Goal: Find specific page/section: Find specific page/section

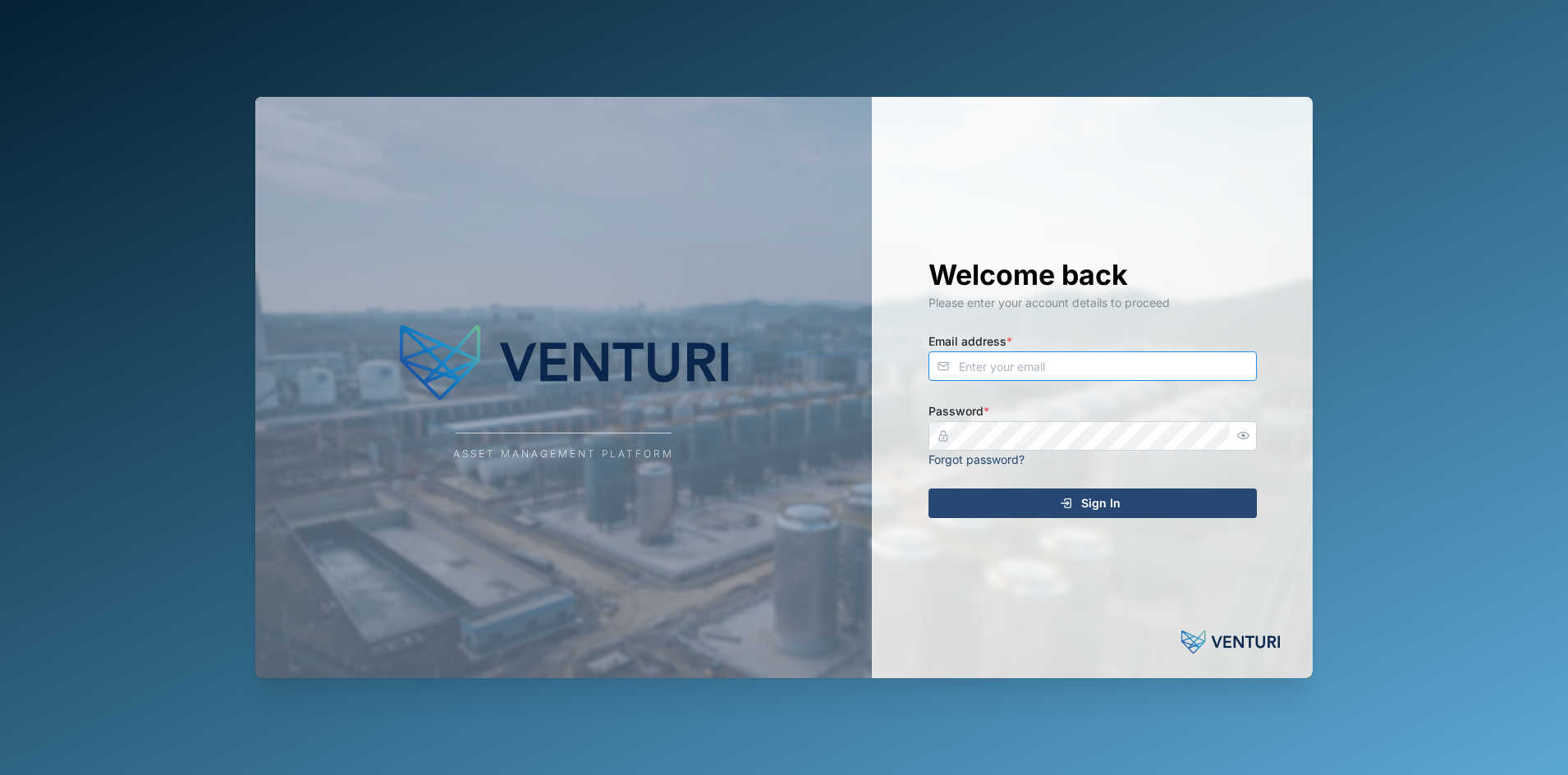
type input "fe-test-admin@venturi.io"
click at [994, 493] on div "Sign In" at bounding box center [1090, 503] width 302 height 28
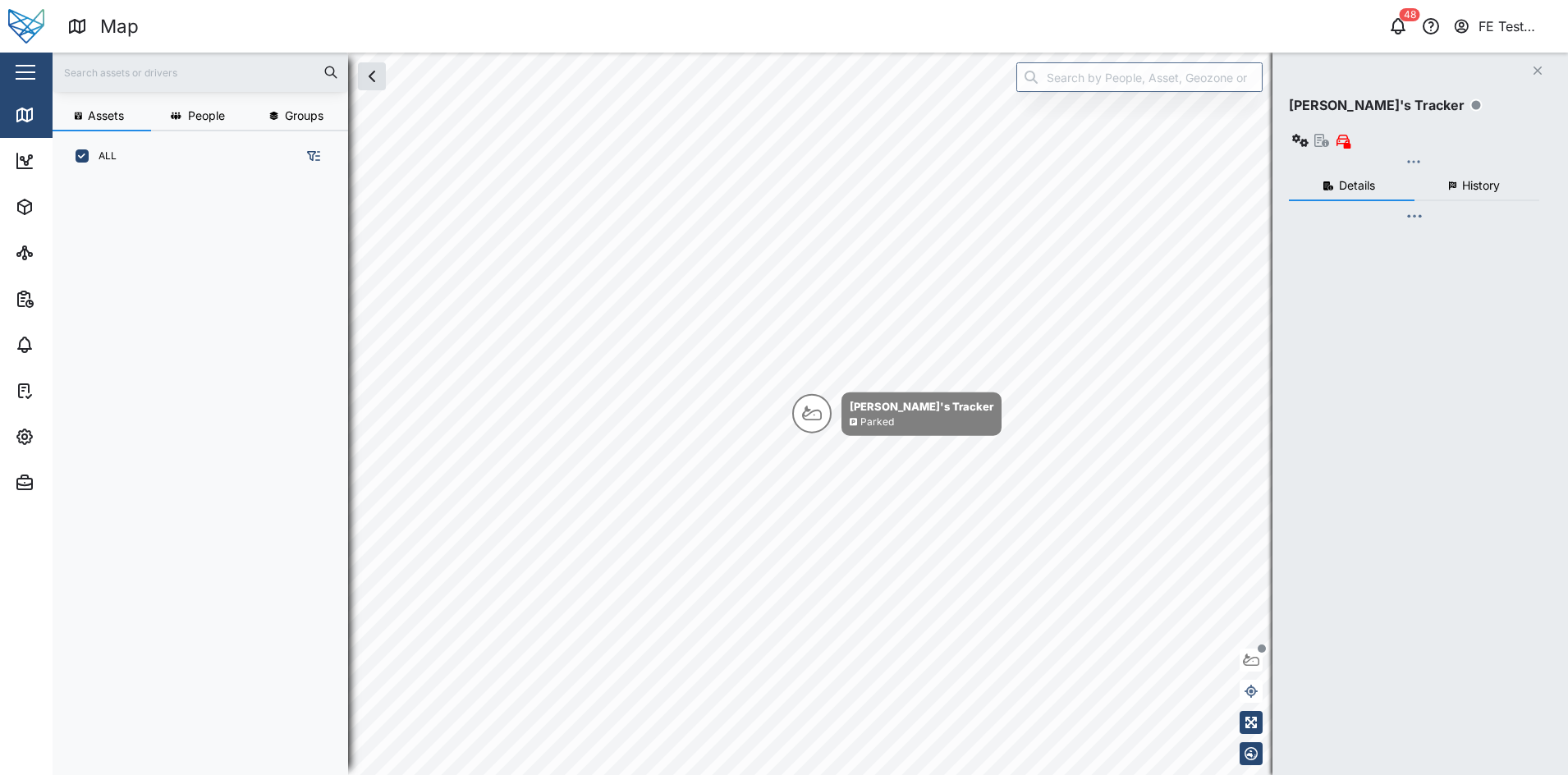
click at [41, 71] on div "Close" at bounding box center [106, 72] width 214 height 39
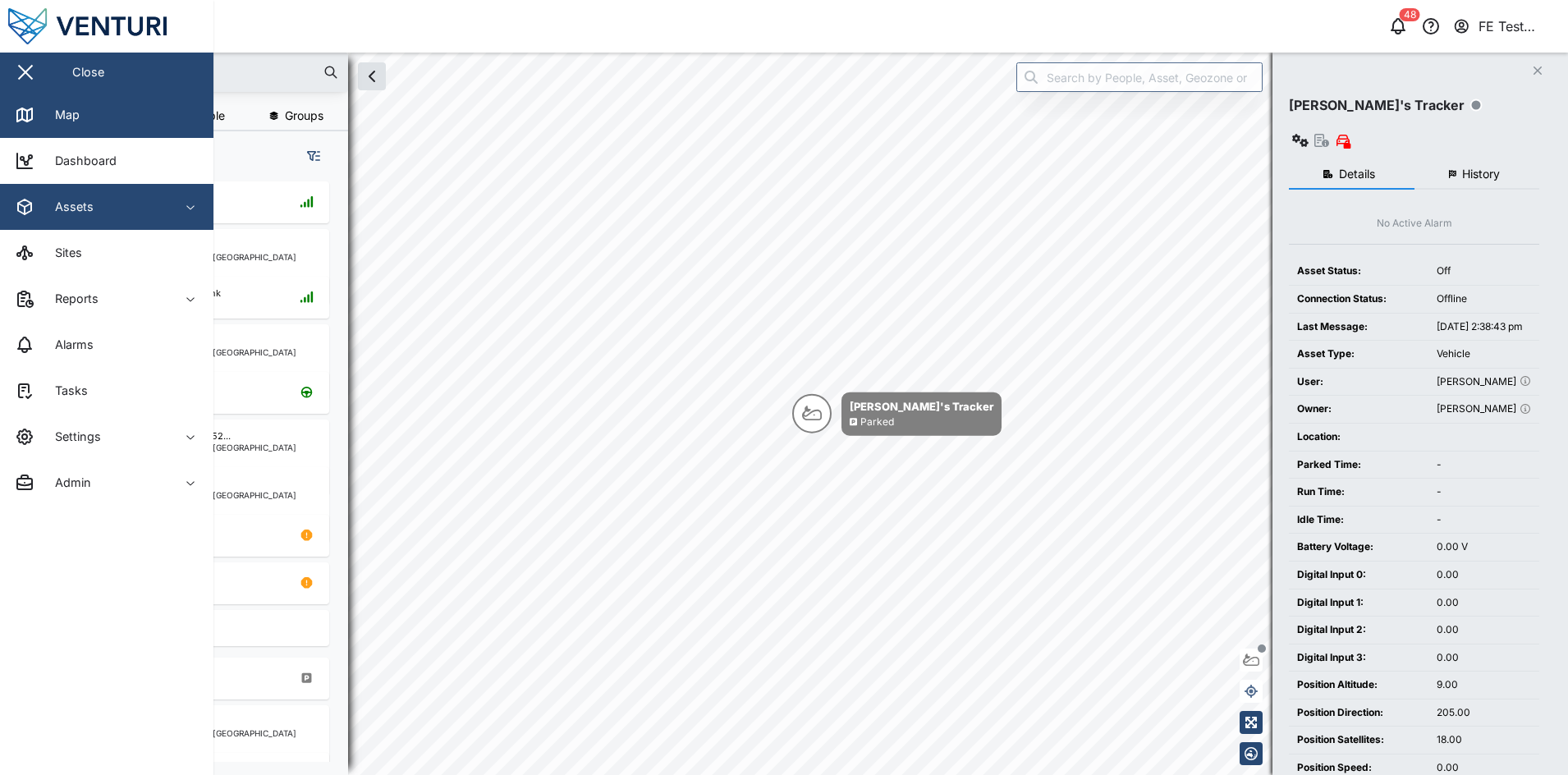
click at [104, 203] on div "Assets" at bounding box center [89, 207] width 149 height 20
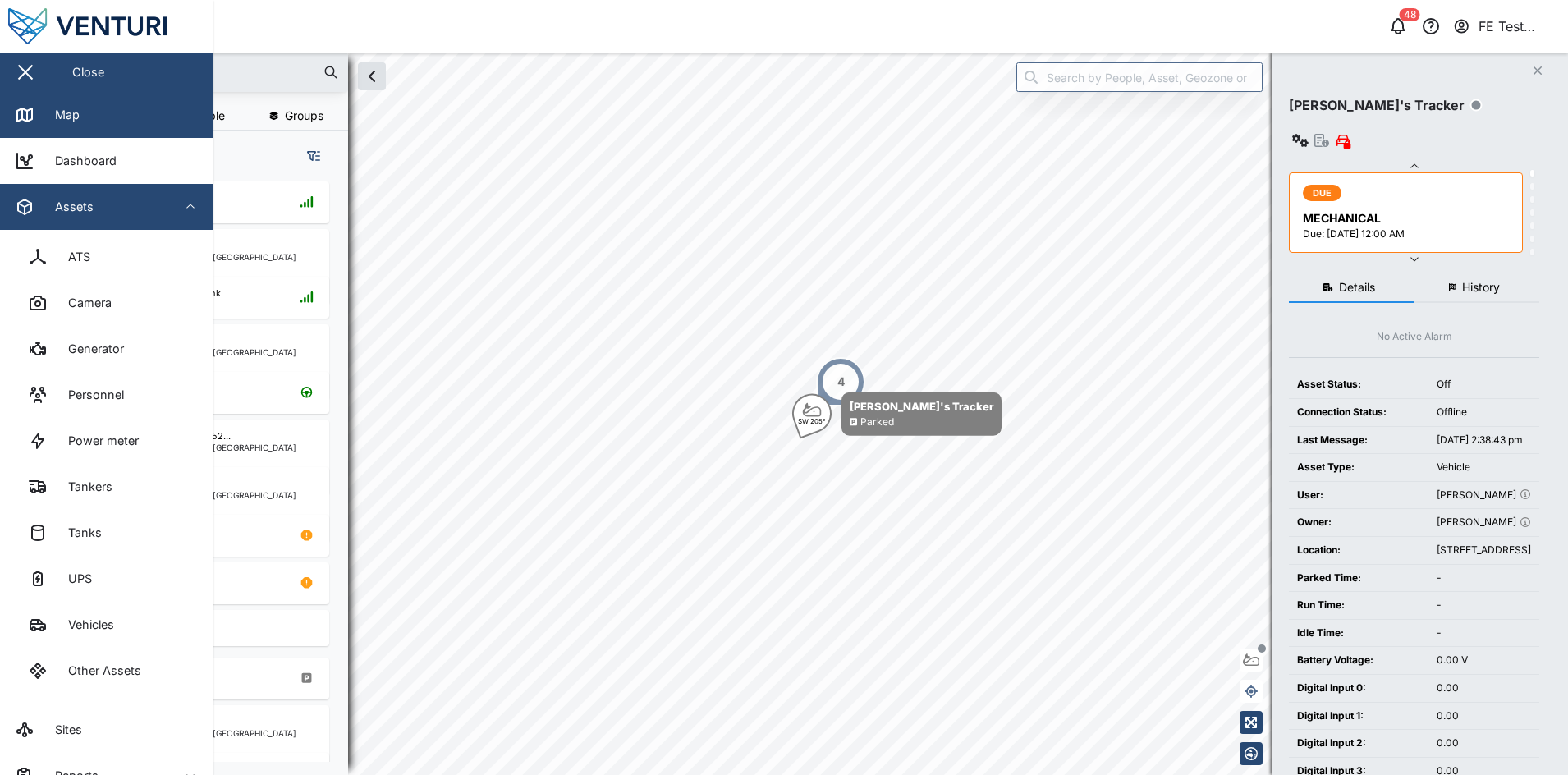
click at [123, 213] on div "Assets" at bounding box center [89, 207] width 149 height 20
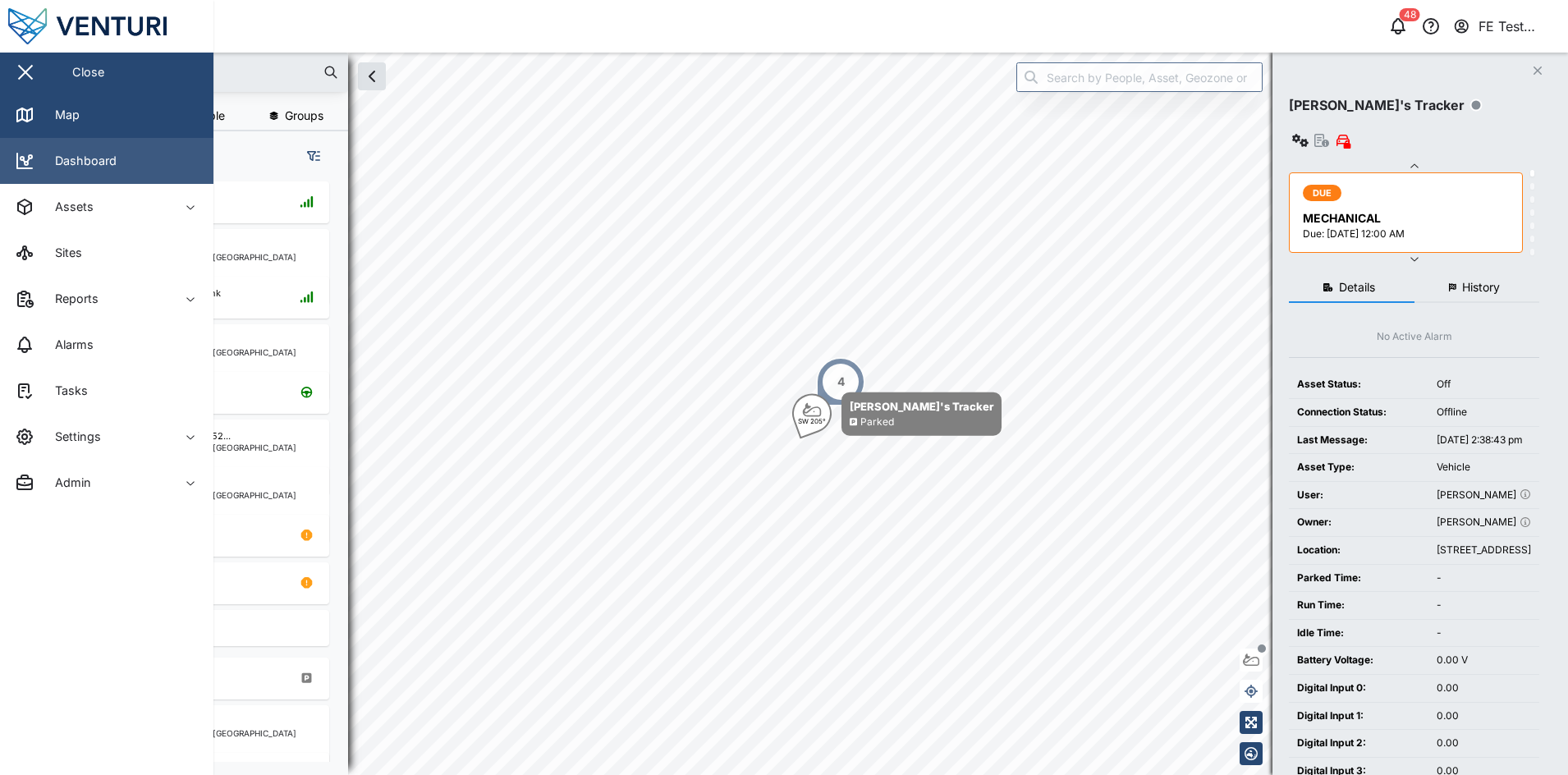
click at [156, 172] on link "Dashboard" at bounding box center [106, 161] width 214 height 46
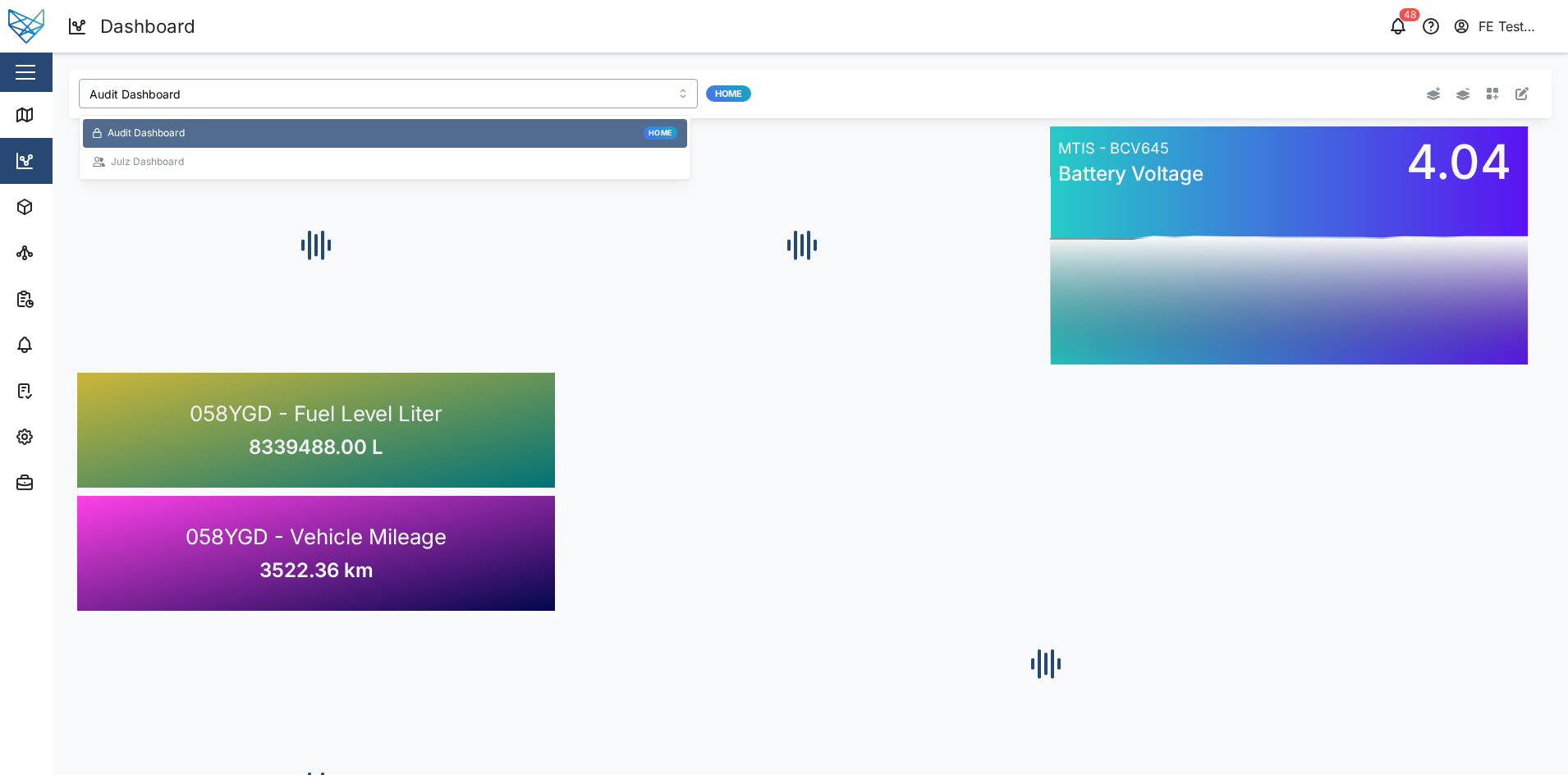
click at [210, 92] on input "Audit Dashboard" at bounding box center [388, 94] width 618 height 29
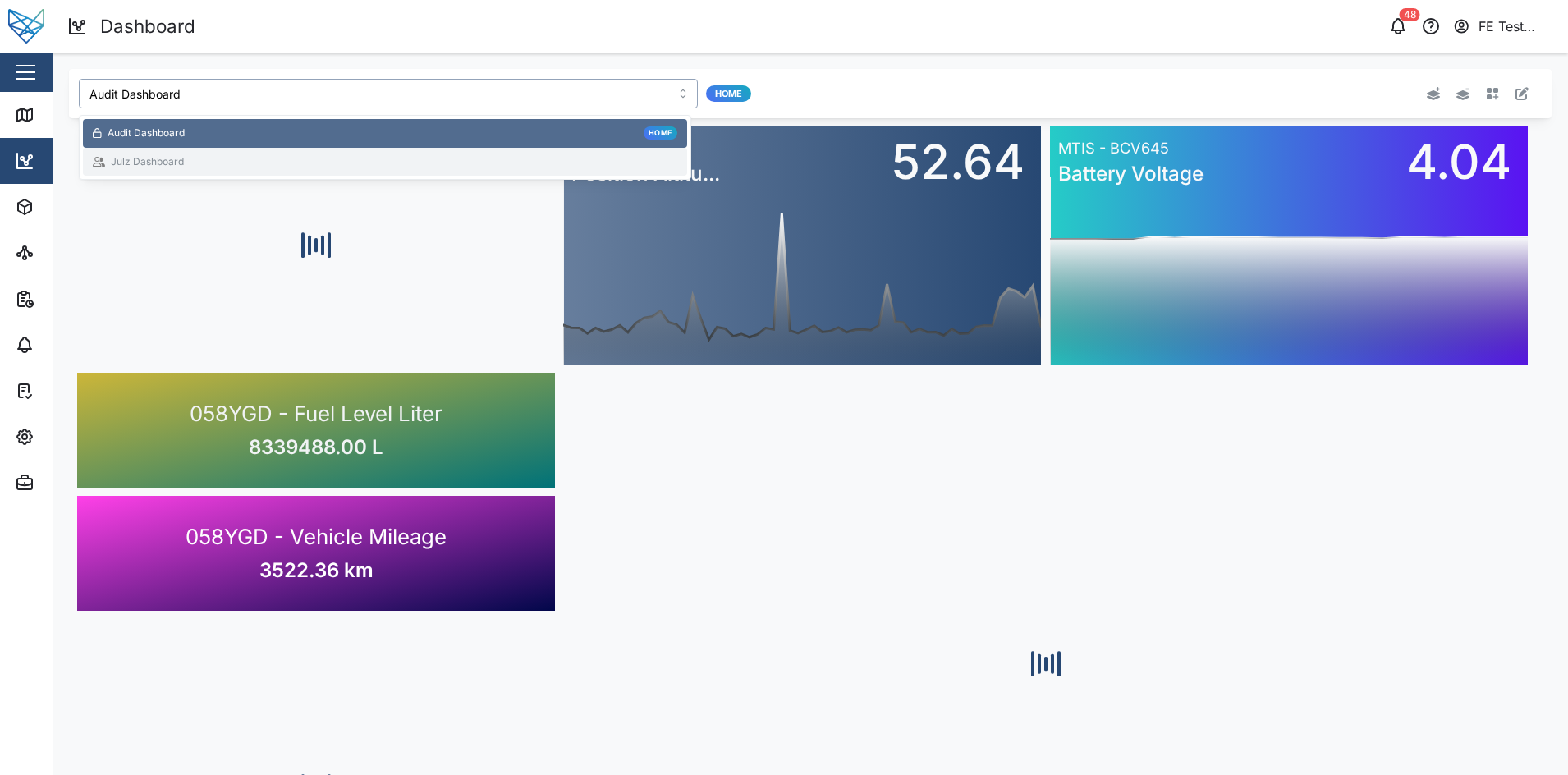
click at [256, 156] on div "Julz Dashboard" at bounding box center [385, 162] width 585 height 15
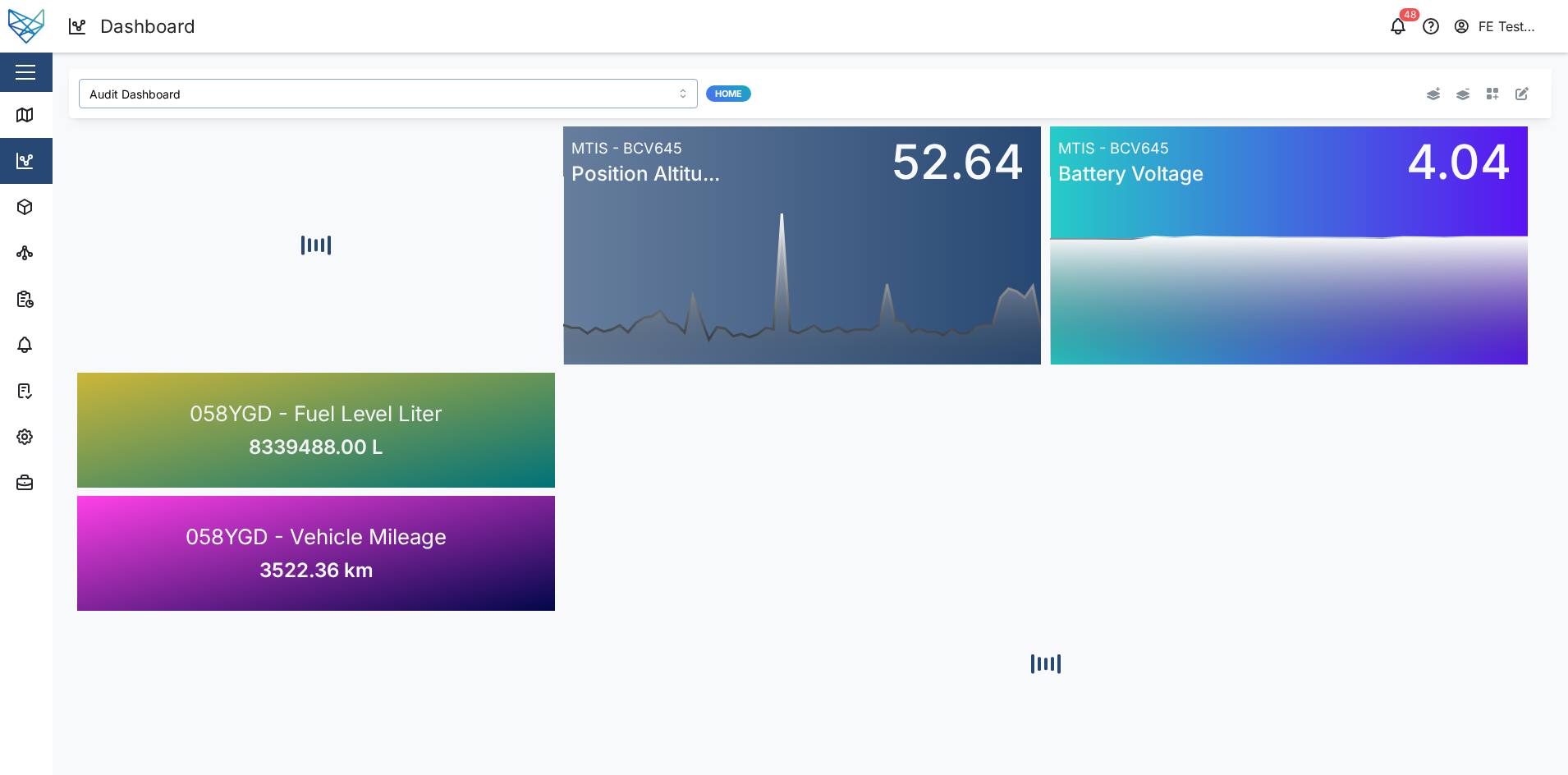
type input "Julz Dashboard"
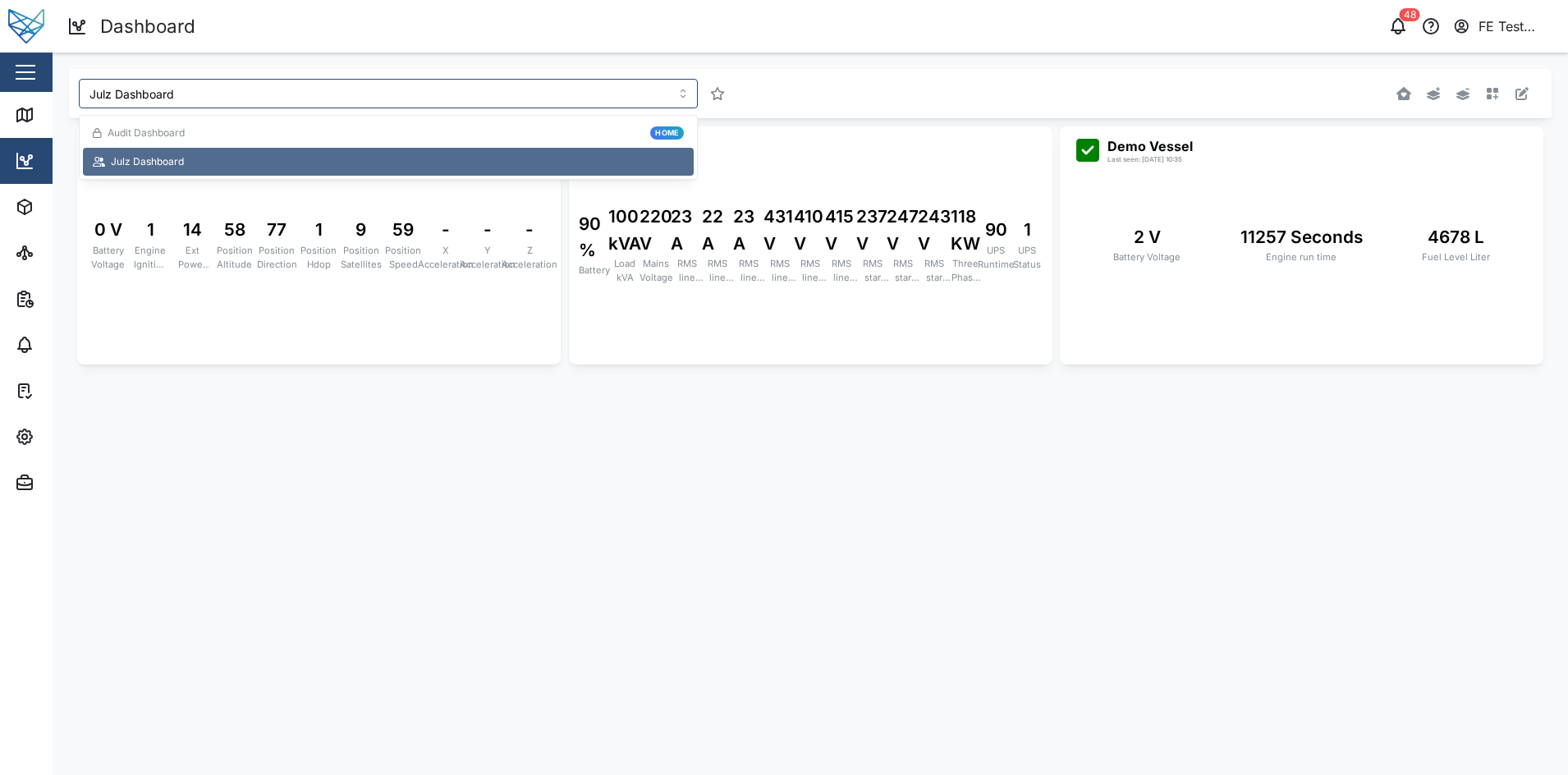
click at [474, 411] on main "Julz Dashboard Liam Audi Last seen: 31/10/2024 07:51 0 V Battery Voltage 1 Engi…" at bounding box center [810, 414] width 1515 height 722
